Goal: Information Seeking & Learning: Check status

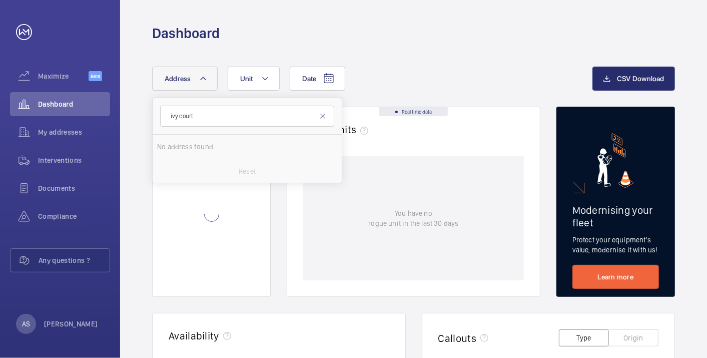
type input "ivy court"
click at [210, 144] on span "Ivy Court Flats [STREET_ADDRESS]" at bounding box center [248, 147] width 138 height 10
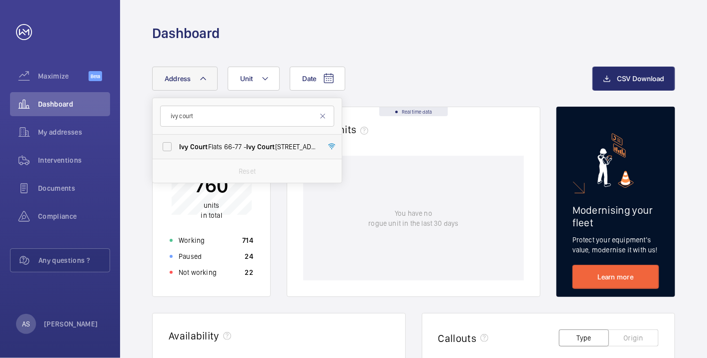
click at [206, 143] on span "Court" at bounding box center [199, 147] width 18 height 8
click at [177, 143] on input "Ivy Court Flats [STREET_ADDRESS]" at bounding box center [167, 147] width 20 height 20
checkbox input "true"
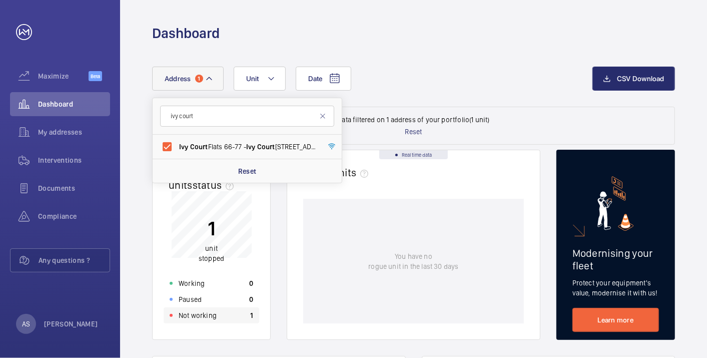
click at [210, 314] on p "Not working" at bounding box center [198, 315] width 38 height 10
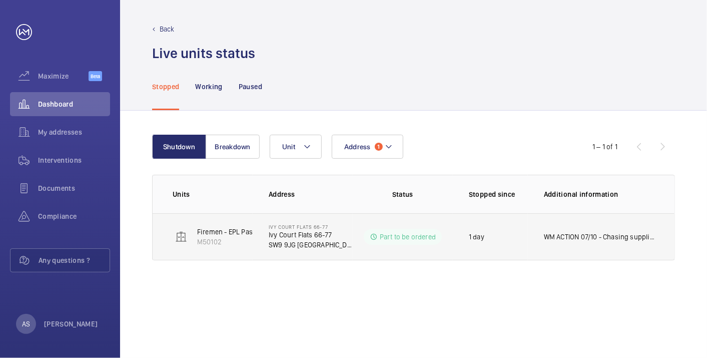
click at [591, 236] on p "WM ACTION 07/10 - Chasing suppliers for their availability 06/10 - New positing…" at bounding box center [599, 237] width 111 height 10
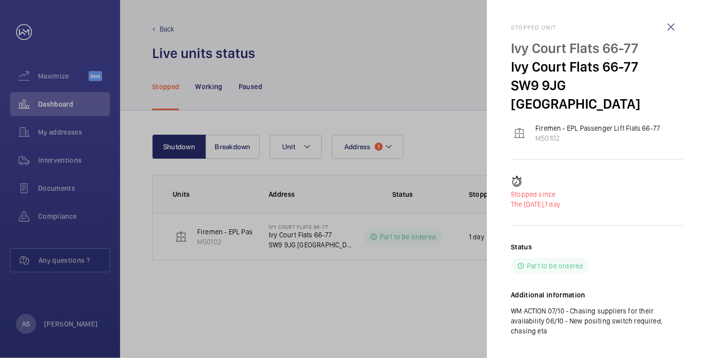
click at [53, 99] on div at bounding box center [353, 179] width 707 height 358
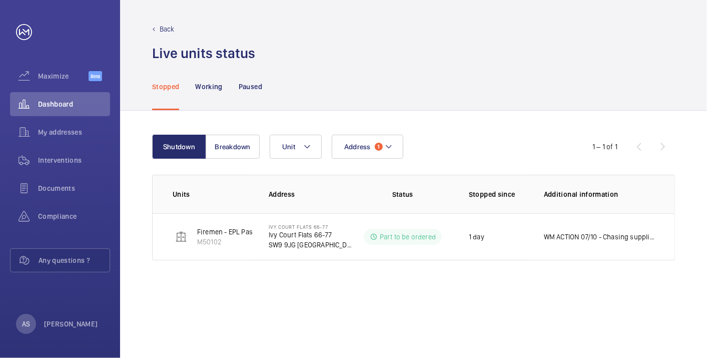
click at [63, 107] on span "Dashboard" at bounding box center [74, 104] width 72 height 10
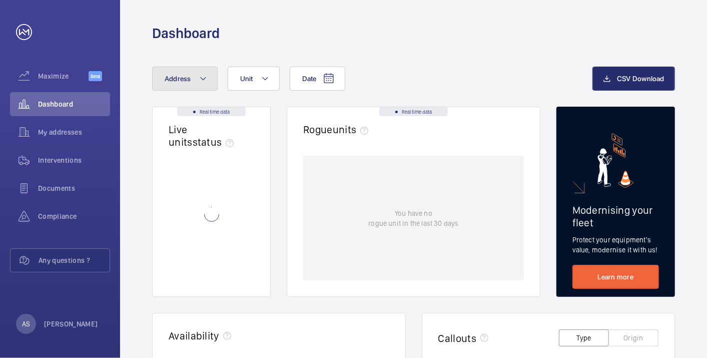
click at [203, 78] on mat-icon at bounding box center [203, 79] width 8 height 12
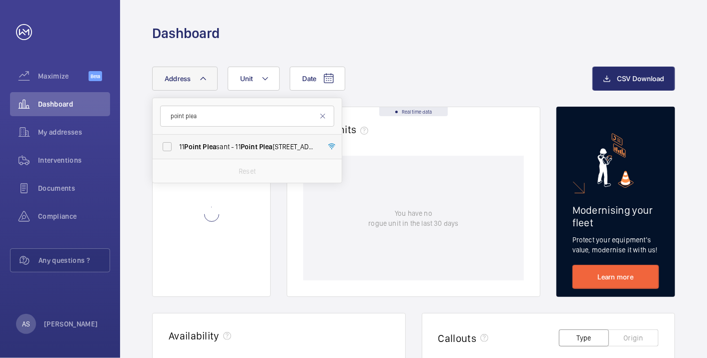
type input "point plea"
click at [242, 144] on span "[STREET_ADDRESS]" at bounding box center [248, 147] width 138 height 10
click at [177, 144] on input "[STREET_ADDRESS]" at bounding box center [167, 147] width 20 height 20
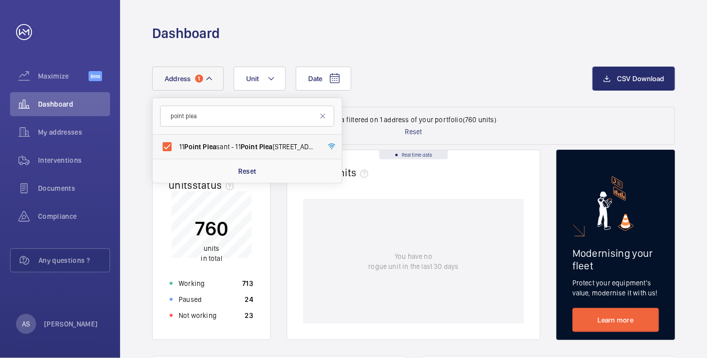
click at [240, 145] on span "[STREET_ADDRESS]" at bounding box center [248, 147] width 138 height 10
click at [177, 145] on input "[STREET_ADDRESS]" at bounding box center [167, 147] width 20 height 20
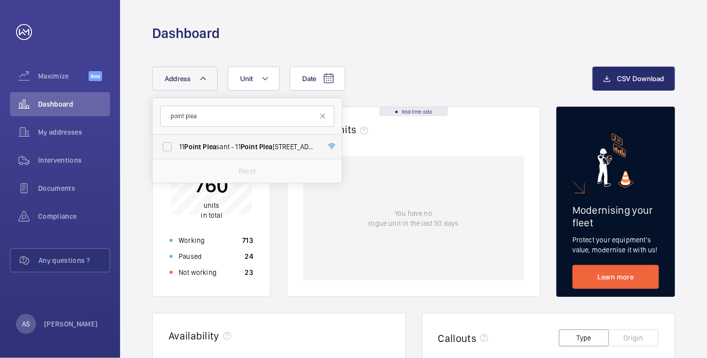
click at [240, 145] on span "[STREET_ADDRESS]" at bounding box center [248, 147] width 138 height 10
click at [177, 145] on input "[STREET_ADDRESS]" at bounding box center [167, 147] width 20 height 20
checkbox input "true"
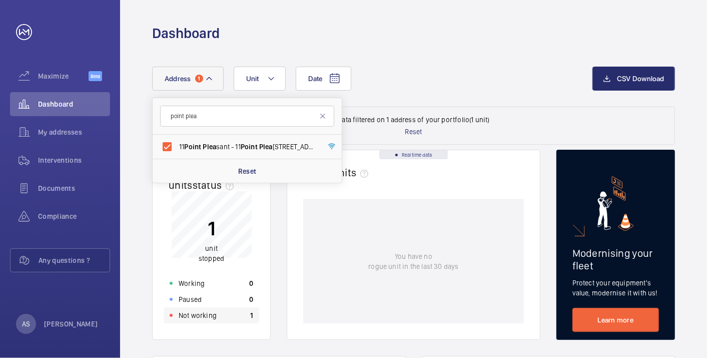
click at [197, 320] on div "Not working 1" at bounding box center [212, 315] width 96 height 16
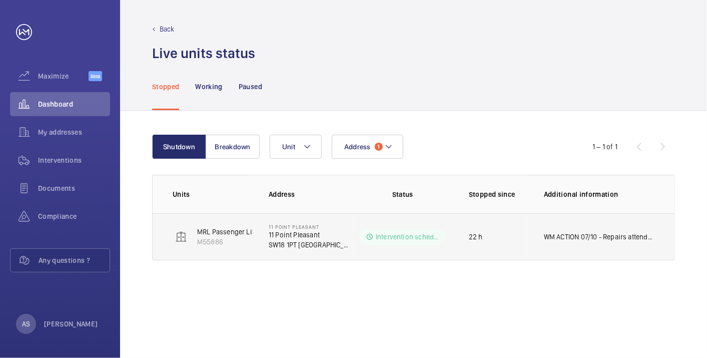
click at [581, 228] on td "WM ACTION 07/10 - Repairs attending to fit parts [DATE] afternoon. 06/10 - New …" at bounding box center [601, 236] width 147 height 47
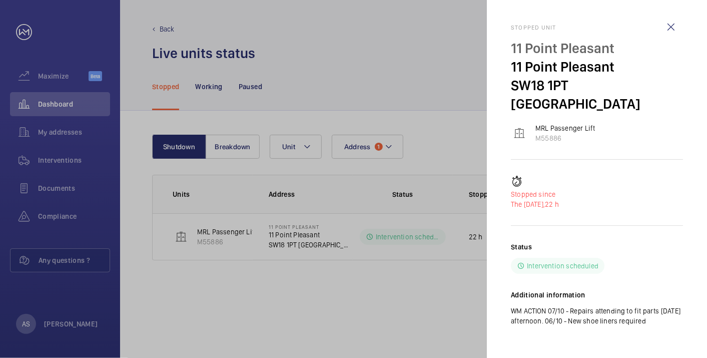
click at [650, 244] on div "Status Intervention scheduled" at bounding box center [597, 258] width 172 height 32
click at [602, 306] on p "WM ACTION 07/10 - Repairs attending to fit parts [DATE] afternoon. 06/10 - New …" at bounding box center [597, 316] width 172 height 20
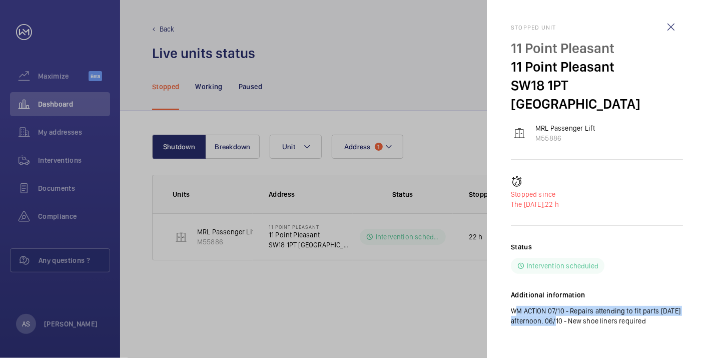
drag, startPoint x: 508, startPoint y: 291, endPoint x: 581, endPoint y: 302, distance: 74.4
click at [581, 302] on mat-sidenav "Stopped unit [GEOGRAPHIC_DATA][STREET_ADDRESS][GEOGRAPHIC_DATA] MRL Passenger L…" at bounding box center [597, 179] width 220 height 358
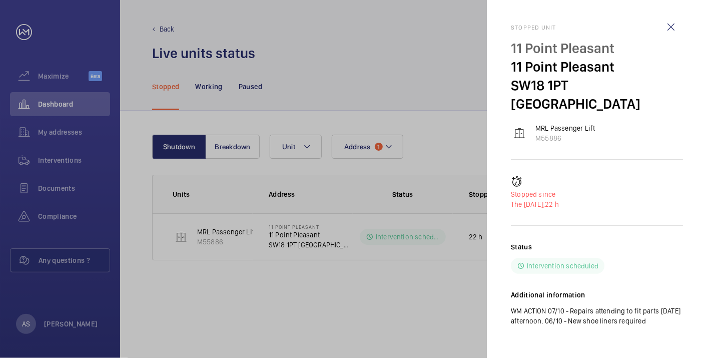
click at [31, 100] on div at bounding box center [353, 179] width 707 height 358
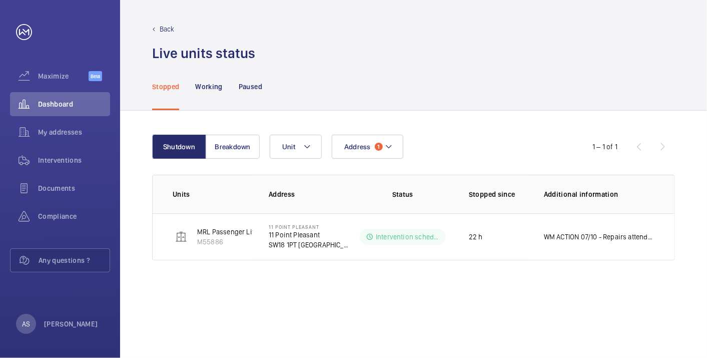
click at [48, 103] on mat-sidenav-container "Maximize Beta Dashboard My addresses Interventions Documents Compliance Any que…" at bounding box center [353, 179] width 707 height 358
drag, startPoint x: 48, startPoint y: 103, endPoint x: 68, endPoint y: 106, distance: 20.2
click at [68, 106] on span "Dashboard" at bounding box center [74, 104] width 72 height 10
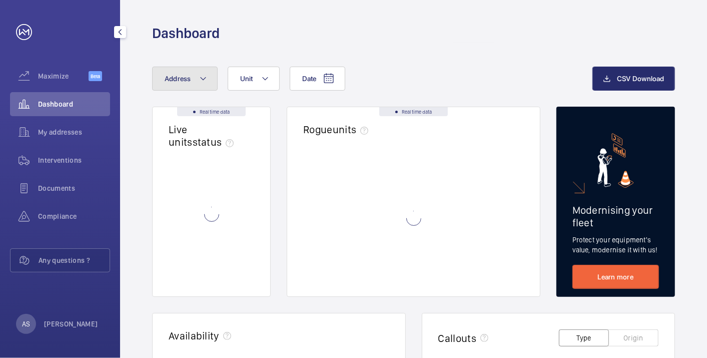
click at [176, 80] on span "Address" at bounding box center [178, 79] width 27 height 8
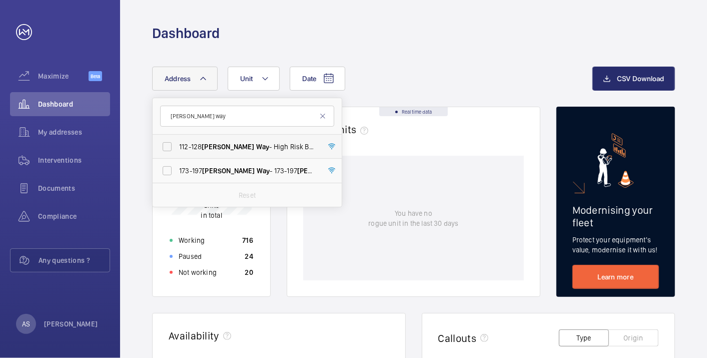
type input "[PERSON_NAME] way"
click at [257, 144] on span "[STREET_ADDRESS][PERSON_NAME] - High Risk Building - [STREET_ADDRESS][PERSON_NA…" at bounding box center [248, 147] width 138 height 10
click at [177, 144] on input "[STREET_ADDRESS][PERSON_NAME] - High Risk Building - [STREET_ADDRESS][PERSON_NA…" at bounding box center [167, 147] width 20 height 20
checkbox input "true"
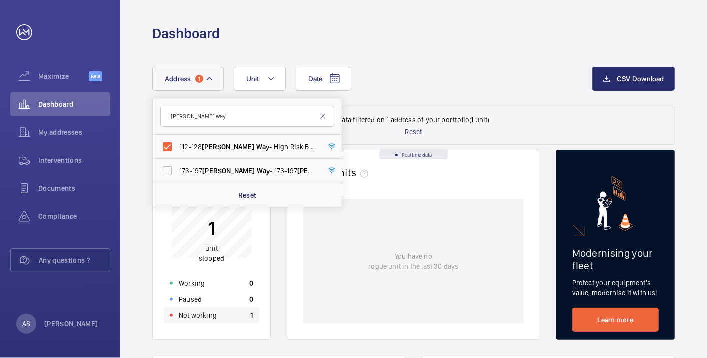
click at [243, 319] on div "Not working 1" at bounding box center [212, 315] width 96 height 16
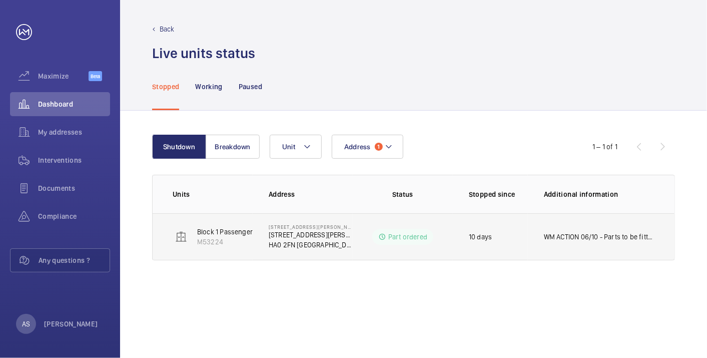
click at [550, 227] on td "WM ACTION 06/10 - Parts to be fitted [DATE] - Parts due in [DATE] 30.09 - Parts…" at bounding box center [601, 236] width 147 height 47
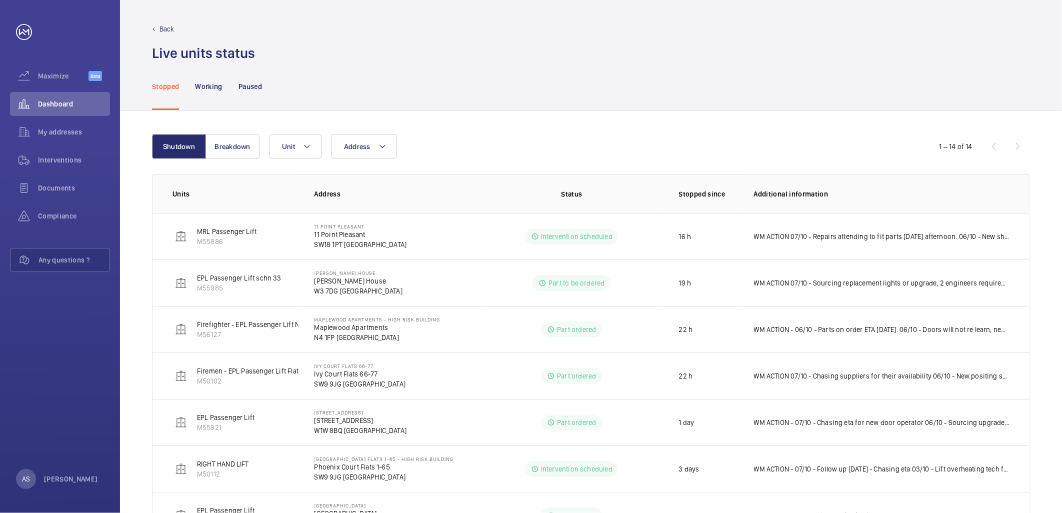
scroll to position [372, 0]
